Goal: Share content

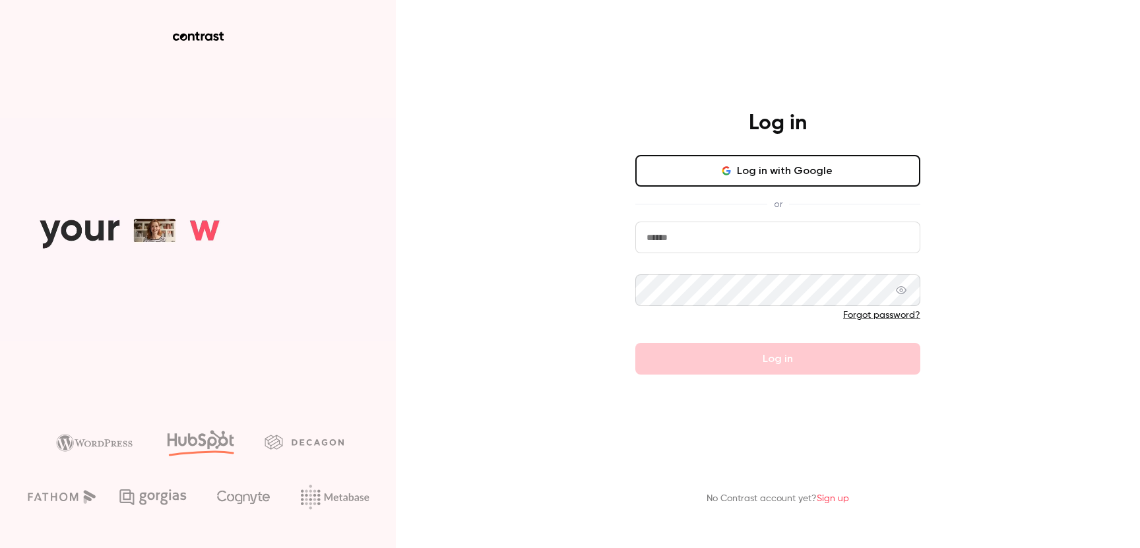
click at [773, 177] on button "Log in with Google" at bounding box center [777, 171] width 285 height 32
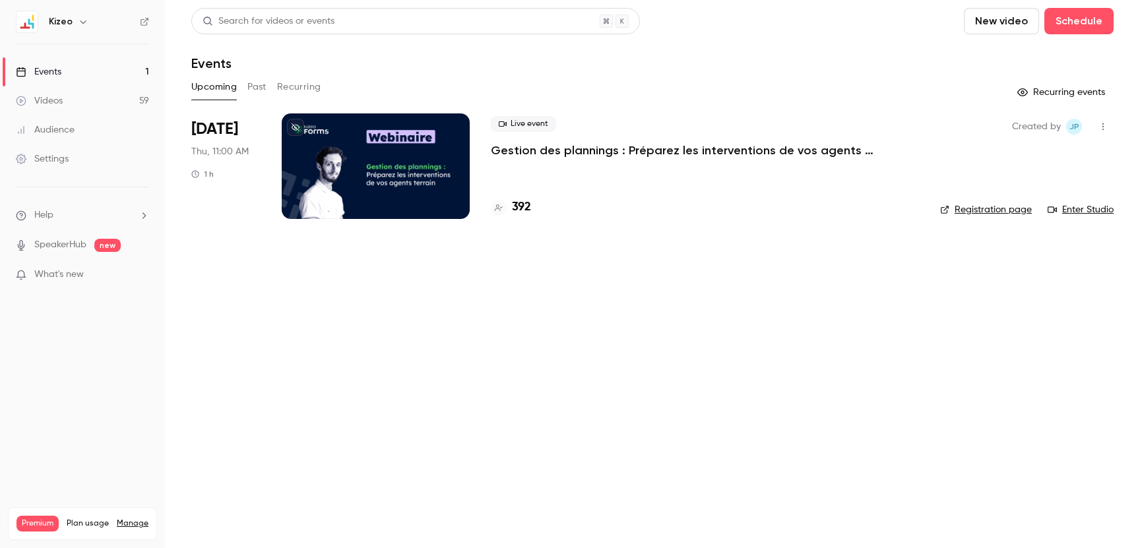
click at [393, 197] on div at bounding box center [376, 166] width 188 height 106
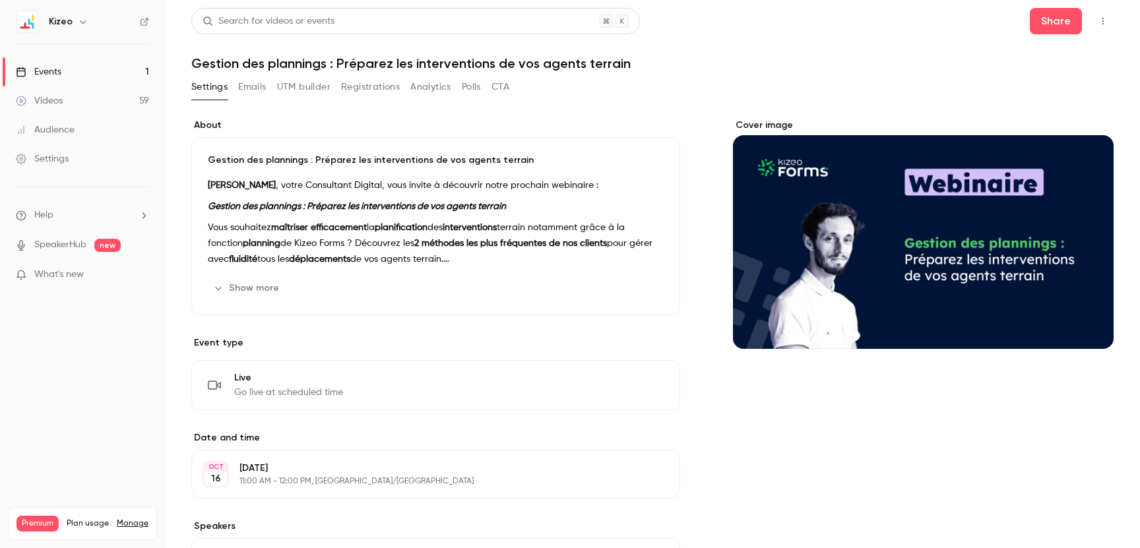
click at [471, 240] on strong "2 méthodes les plus fréquentes de nos clients" at bounding box center [510, 243] width 193 height 9
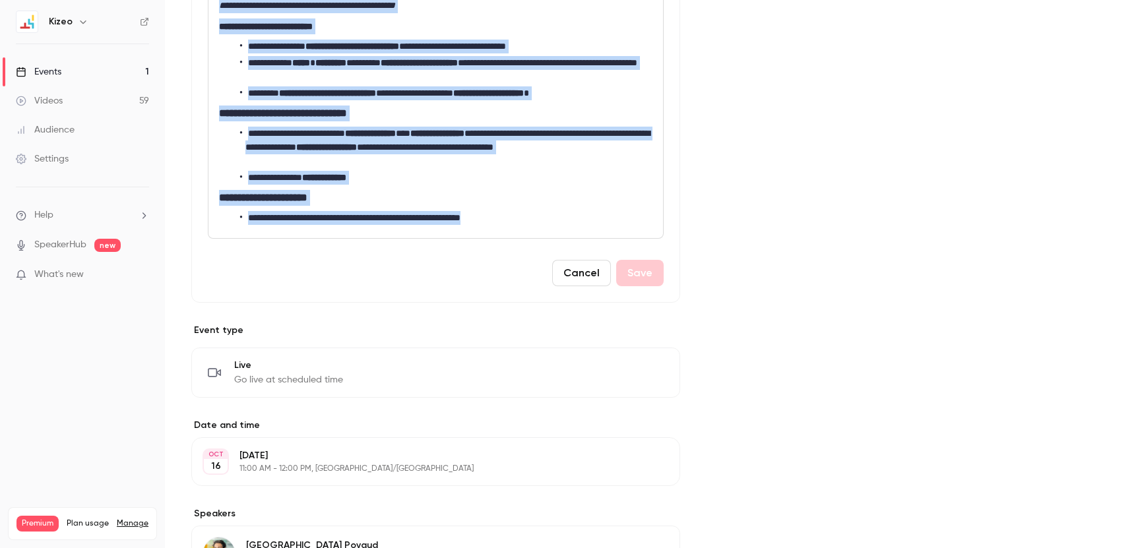
scroll to position [489, 0]
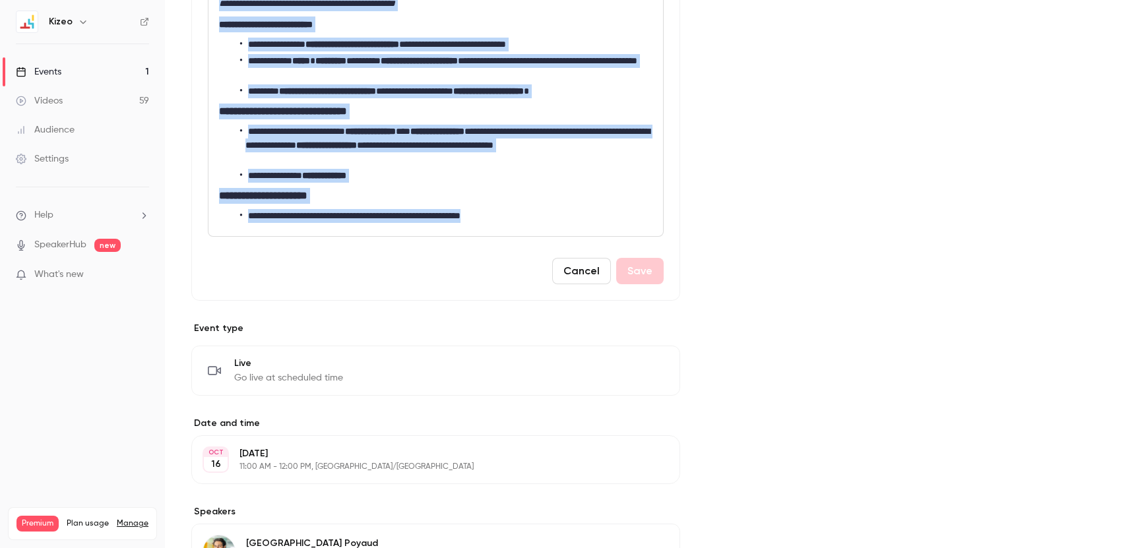
drag, startPoint x: 219, startPoint y: 257, endPoint x: 562, endPoint y: 224, distance: 344.1
copy div "**********"
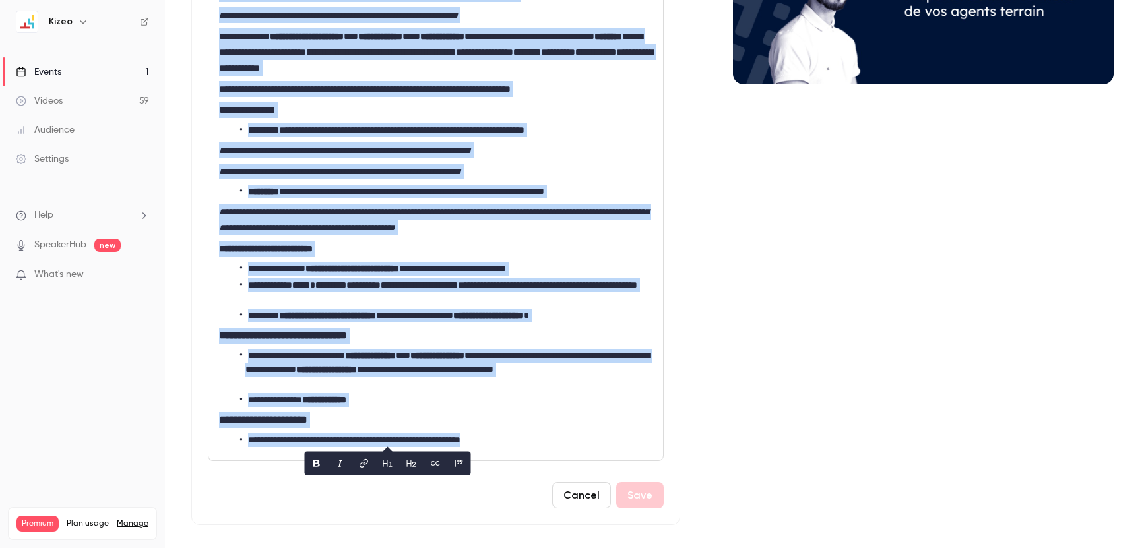
scroll to position [280, 0]
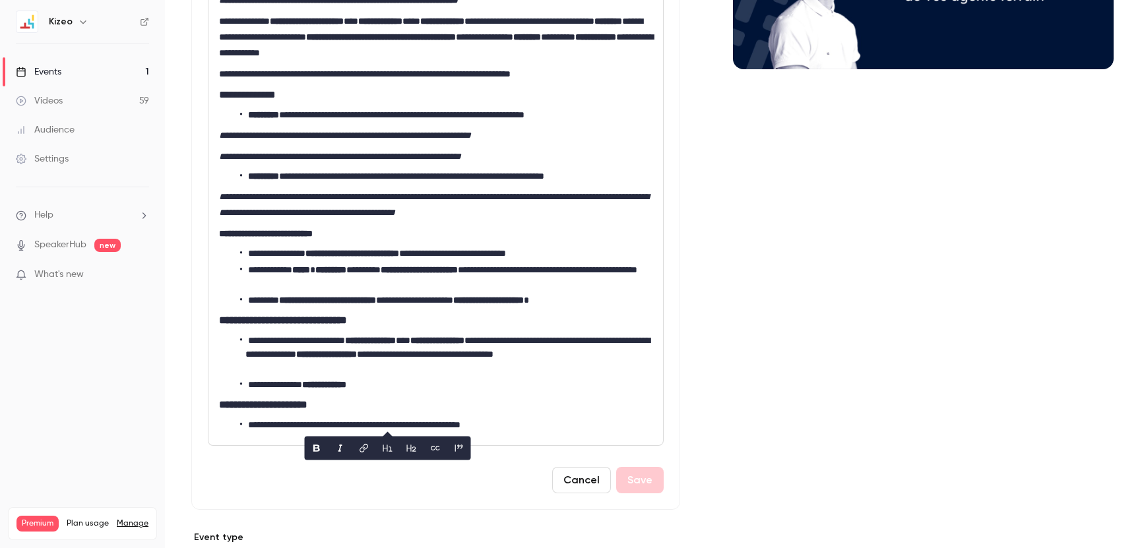
click at [715, 243] on div "**********" at bounding box center [652, 391] width 922 height 1104
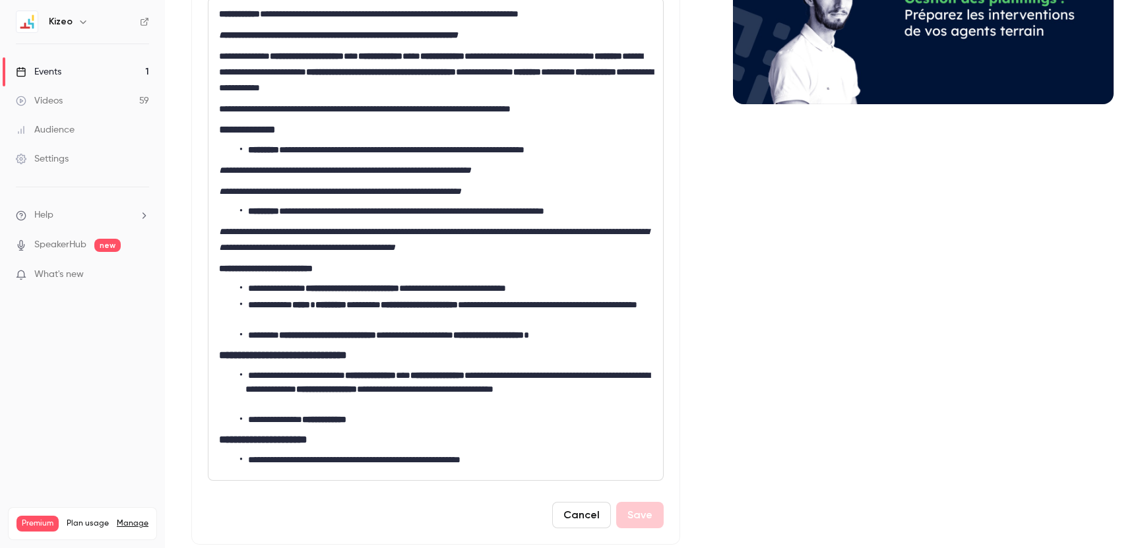
scroll to position [236, 0]
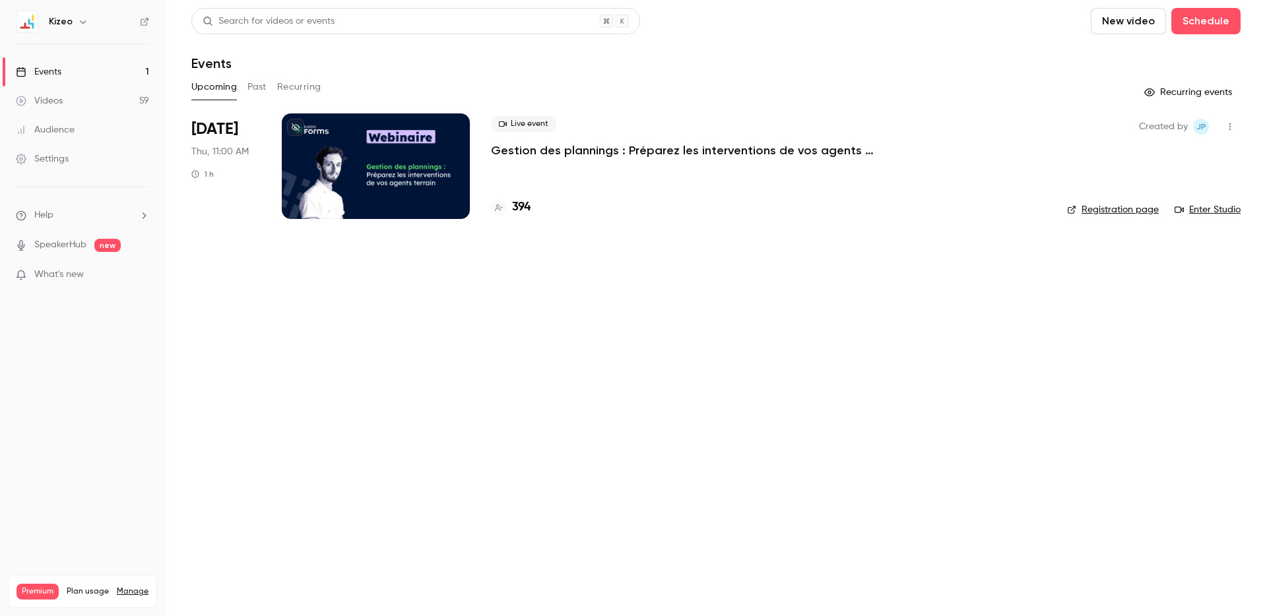
click at [1226, 123] on icon "button" at bounding box center [1230, 126] width 11 height 9
click at [483, 174] on div at bounding box center [633, 308] width 1267 height 616
click at [414, 174] on div at bounding box center [376, 166] width 188 height 106
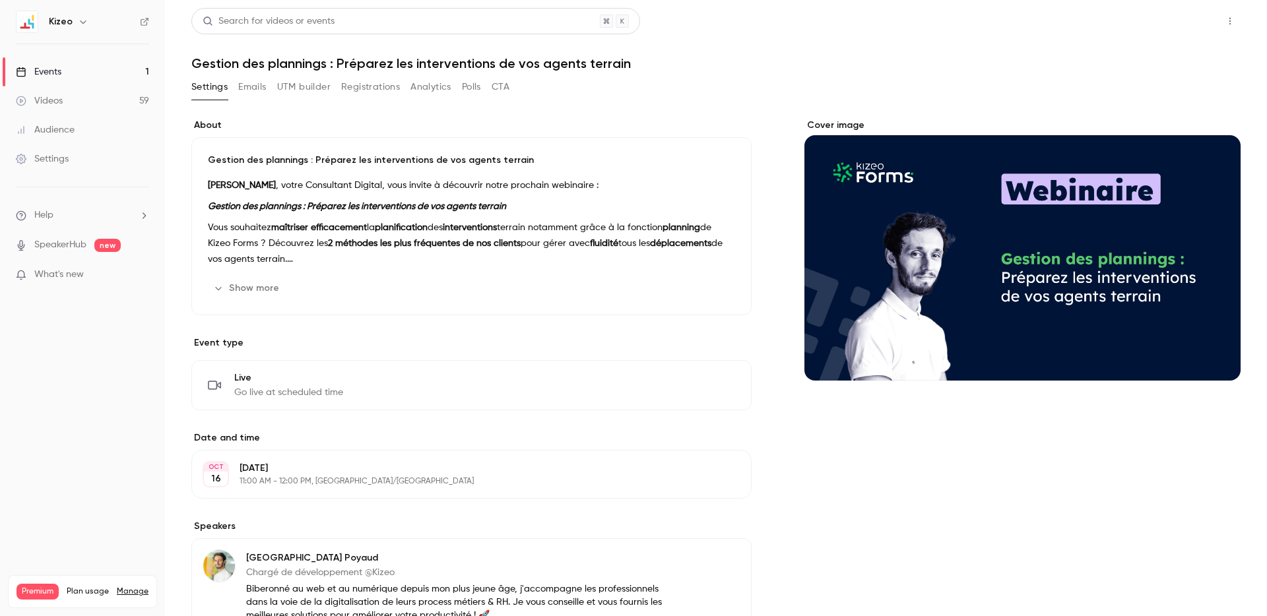
click at [1183, 23] on button "Share" at bounding box center [1183, 21] width 52 height 26
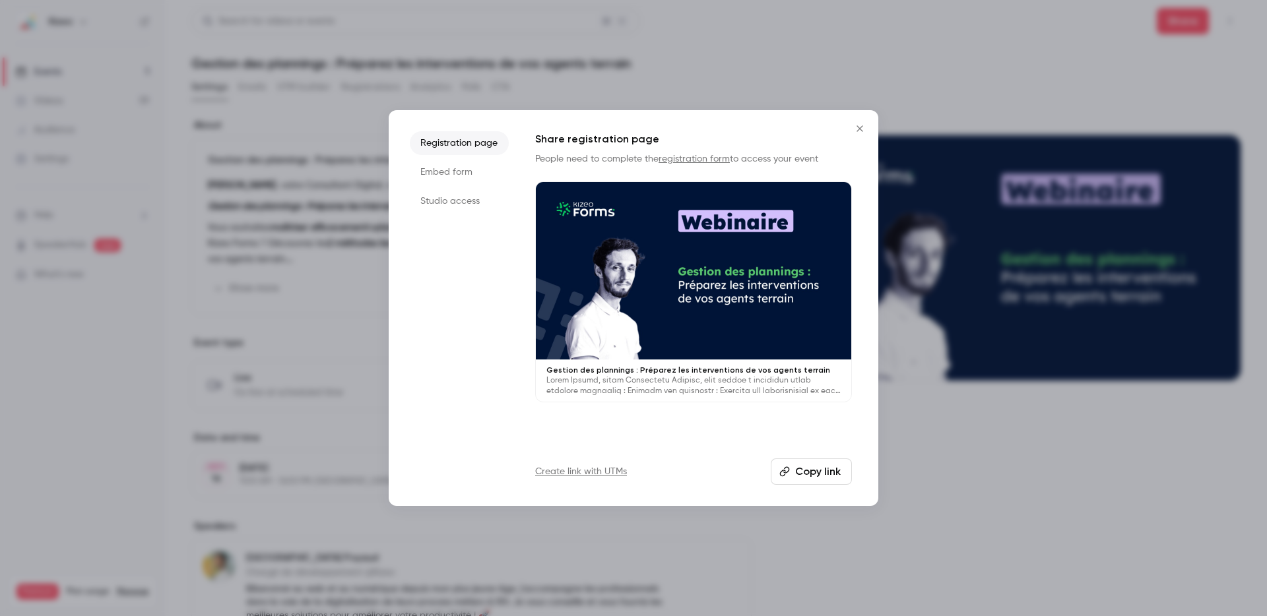
click at [781, 469] on icon "button" at bounding box center [784, 472] width 11 height 11
